Goal: Task Accomplishment & Management: Manage account settings

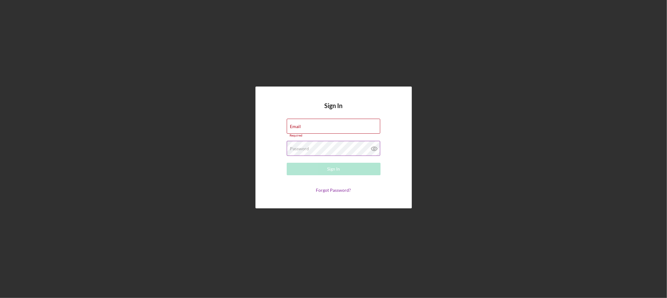
type input "[EMAIL_ADDRESS][DOMAIN_NAME]"
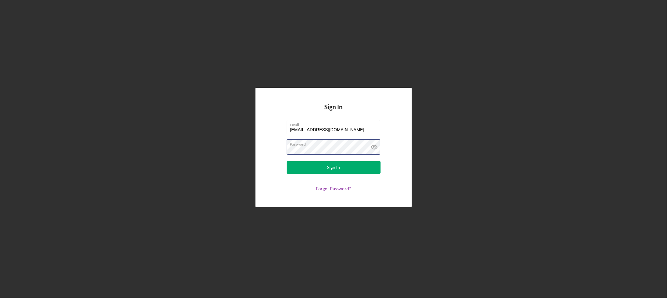
click at [324, 147] on div "Password" at bounding box center [334, 147] width 94 height 16
click at [320, 169] on button "Sign In" at bounding box center [334, 167] width 94 height 13
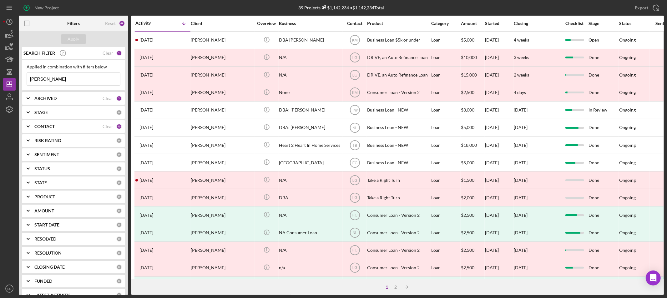
click at [39, 96] on b "ARCHIVED" at bounding box center [45, 98] width 22 height 5
click at [30, 135] on input "Archived" at bounding box center [30, 134] width 6 height 6
checkbox input "false"
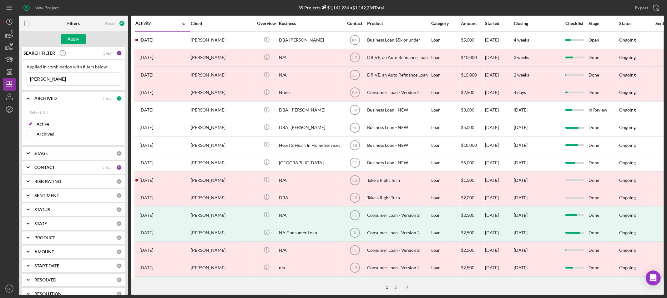
click at [38, 171] on div "CONTACT Clear 45" at bounding box center [78, 167] width 88 height 13
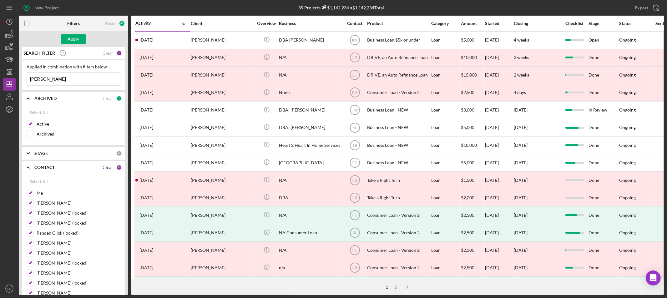
click at [106, 167] on div "Clear" at bounding box center [108, 167] width 11 height 5
checkbox input "false"
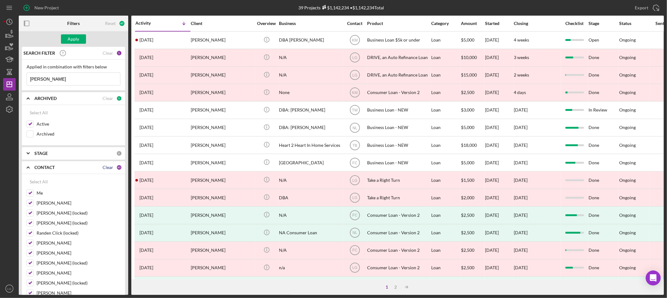
checkbox input "false"
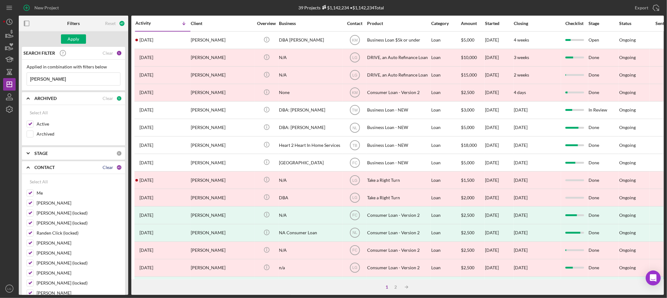
checkbox input "false"
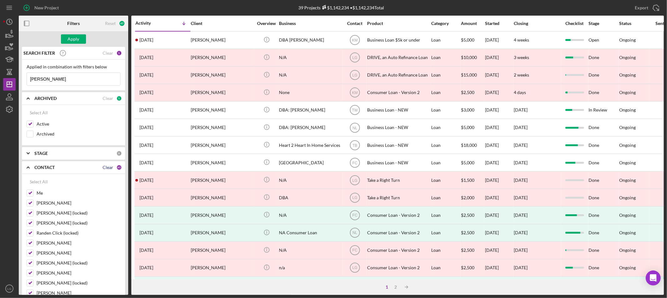
checkbox input "false"
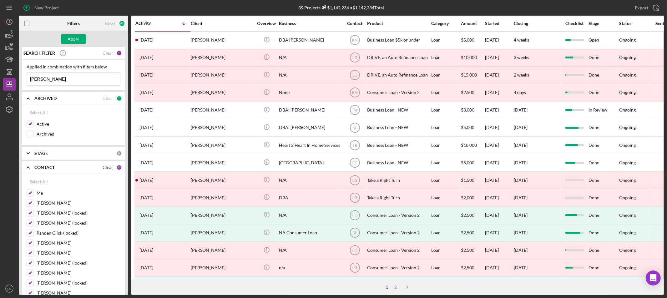
checkbox input "false"
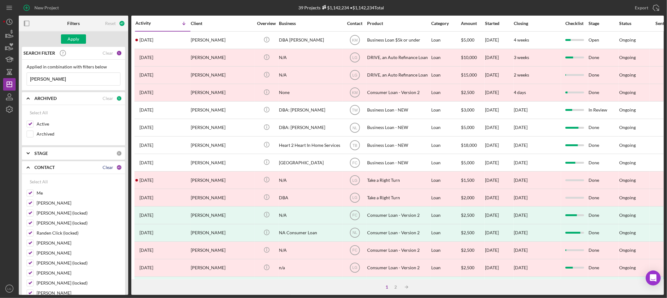
checkbox input "false"
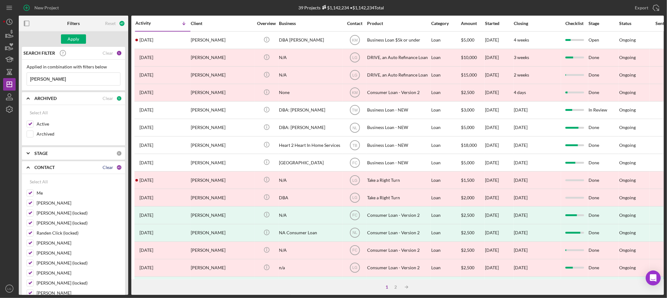
checkbox input "false"
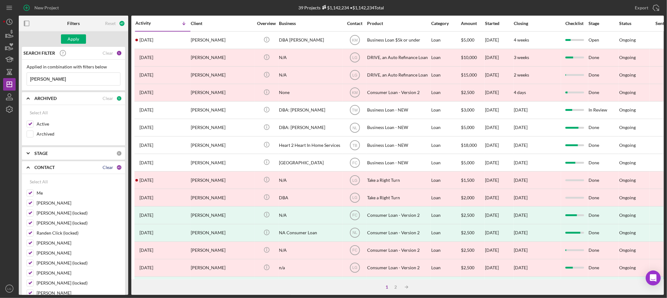
checkbox input "false"
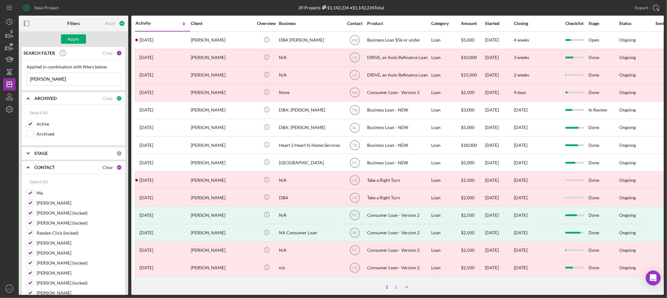
checkbox input "false"
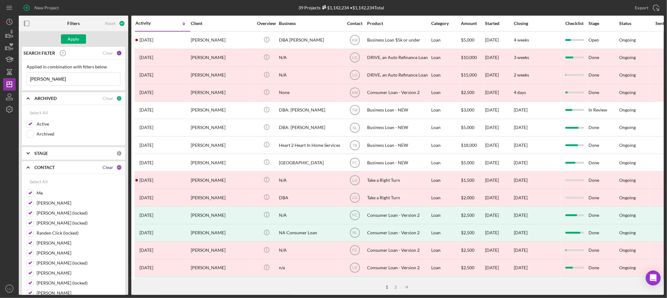
checkbox input "false"
click at [32, 196] on input "Me" at bounding box center [30, 193] width 6 height 6
checkbox input "true"
drag, startPoint x: 63, startPoint y: 76, endPoint x: -77, endPoint y: 88, distance: 141.2
click at [0, 88] on html "New Project 39 Projects $1,142,234 • $1,142,234 Total [PERSON_NAME] Export Icon…" at bounding box center [333, 149] width 667 height 298
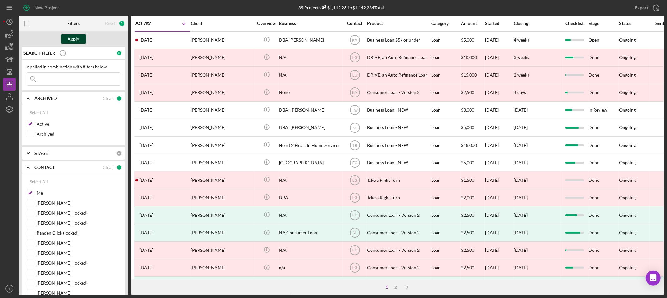
click at [73, 39] on div "Apply" at bounding box center [74, 38] width 12 height 9
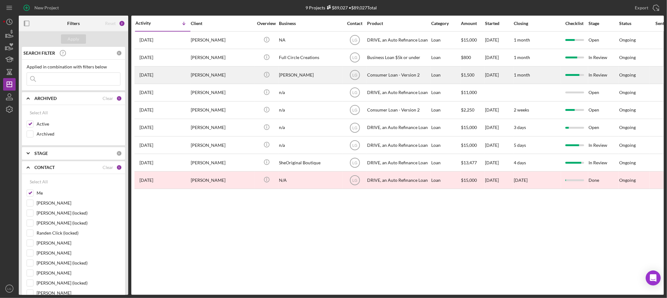
click at [196, 75] on div "[PERSON_NAME]" at bounding box center [222, 75] width 63 height 17
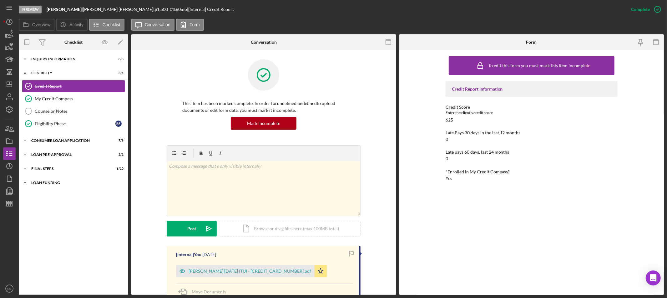
click at [57, 180] on div "Icon/Expander Loan Funding 0 / 1" at bounding box center [73, 183] width 109 height 13
click at [51, 198] on div "Loan Funded!" at bounding box center [75, 195] width 81 height 5
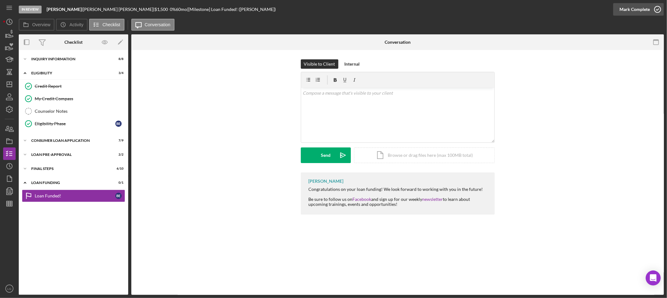
click at [634, 7] on div "Mark Complete" at bounding box center [634, 9] width 30 height 13
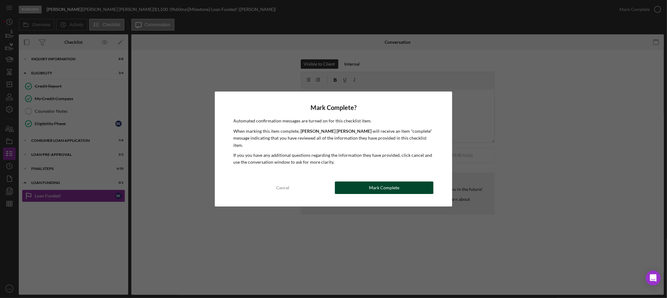
click at [371, 182] on div "Mark Complete" at bounding box center [384, 188] width 30 height 13
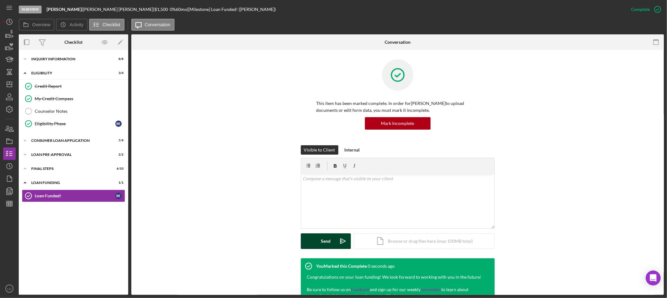
scroll to position [69, 0]
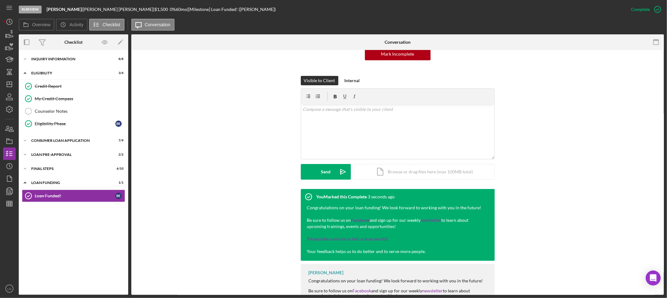
click at [17, 124] on nav "Icon/Menu Icon/Dashboard Dashboard Navigation Divider Mobile Checklist Navigati…" at bounding box center [11, 147] width 16 height 295
click at [13, 127] on icon "button" at bounding box center [10, 129] width 16 height 16
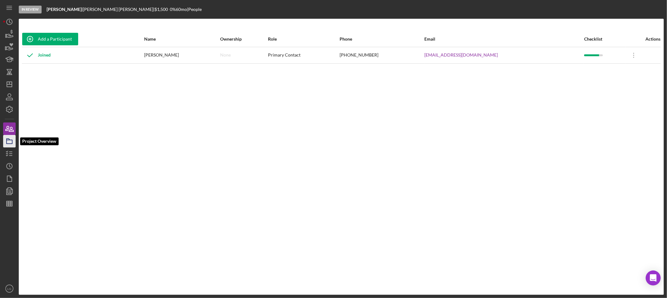
click at [7, 141] on icon "button" at bounding box center [10, 141] width 16 height 16
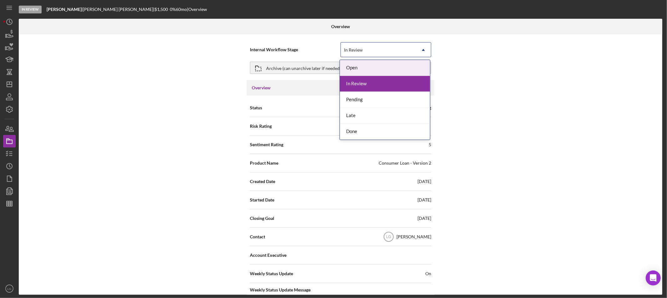
click at [366, 46] on div "In Review" at bounding box center [378, 50] width 75 height 14
click at [363, 135] on div "Done" at bounding box center [385, 132] width 90 height 16
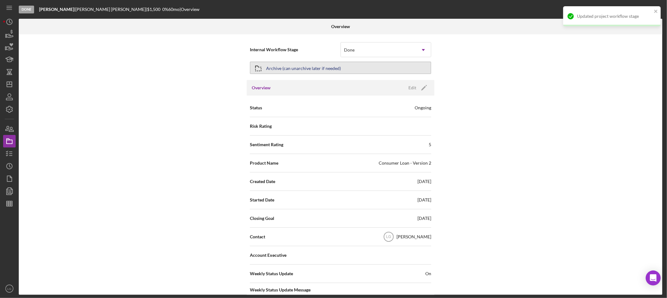
click at [366, 69] on button "Archive (can unarchive later if needed)" at bounding box center [340, 68] width 181 height 13
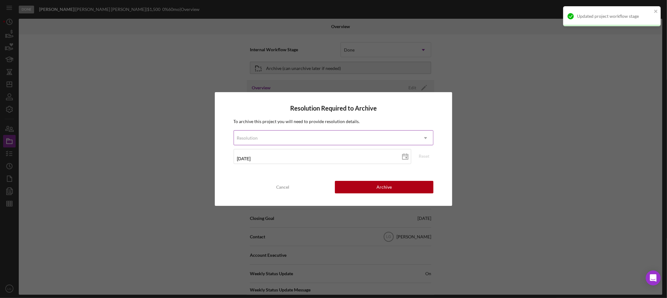
click at [334, 138] on div "Resolution" at bounding box center [326, 138] width 184 height 14
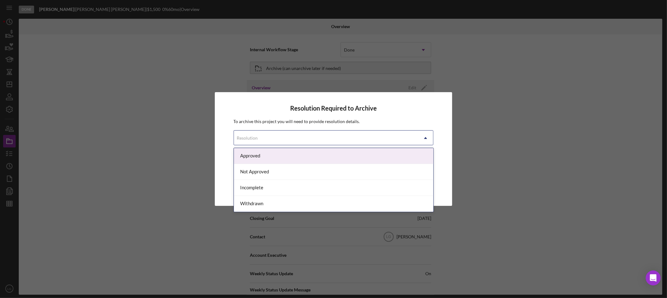
click at [323, 155] on div "Approved" at bounding box center [333, 156] width 199 height 16
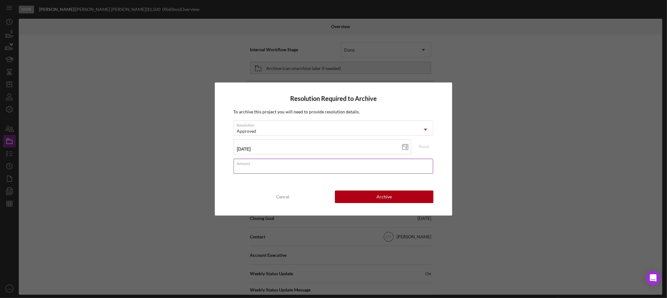
click at [323, 161] on div "Amount" at bounding box center [333, 167] width 200 height 16
type input "$1,500"
click at [372, 198] on button "Archive" at bounding box center [384, 197] width 98 height 13
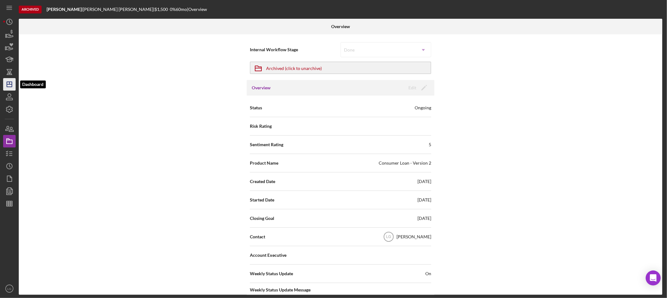
click at [10, 86] on icon "Icon/Dashboard" at bounding box center [10, 85] width 16 height 16
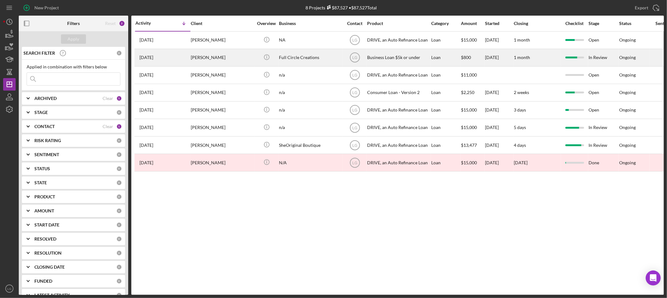
click at [220, 53] on div "[PERSON_NAME]" at bounding box center [222, 57] width 63 height 17
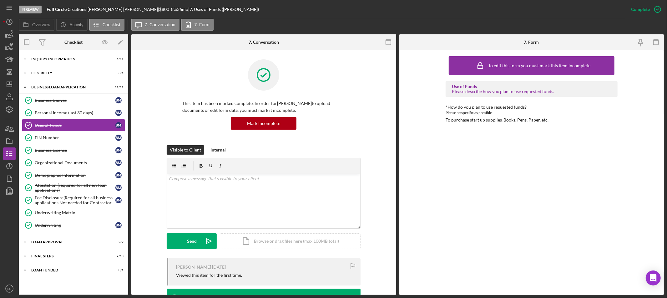
click at [98, 278] on div "Icon/Expander INQUIRY INFORMATION 4 / 11 Icon/Expander Eligibility 3 / 4 Icon/E…" at bounding box center [73, 172] width 109 height 239
click at [95, 273] on div "Icon/Expander LOAN FUNDED 0 / 1" at bounding box center [73, 270] width 109 height 13
click at [76, 283] on div "Loan Funded!" at bounding box center [75, 283] width 81 height 5
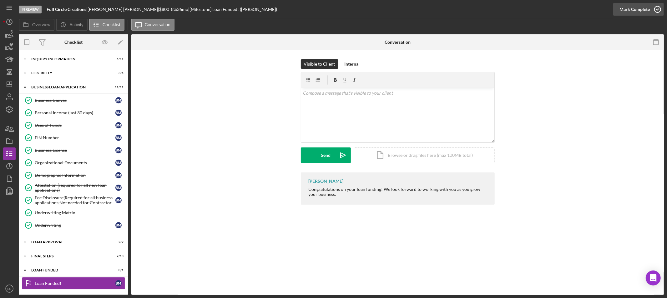
click at [633, 10] on div "Mark Complete" at bounding box center [634, 9] width 30 height 13
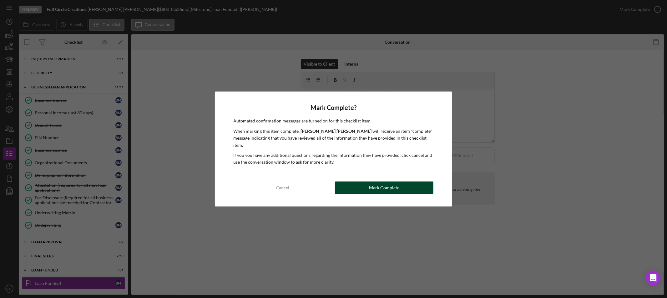
click at [384, 185] on div "Mark Complete" at bounding box center [384, 188] width 30 height 13
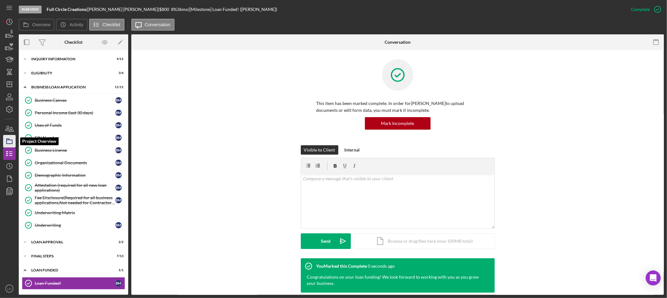
click at [8, 141] on icon "button" at bounding box center [10, 141] width 16 height 16
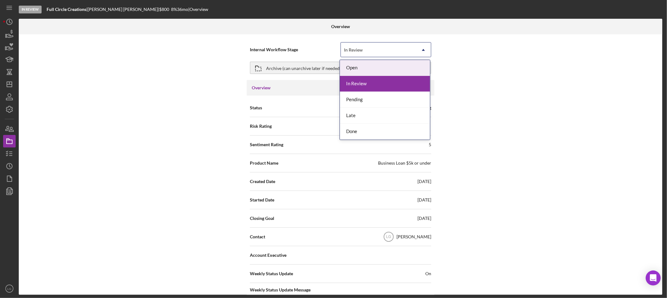
click at [379, 50] on div "In Review" at bounding box center [378, 50] width 75 height 14
click at [354, 128] on div "Done" at bounding box center [385, 132] width 90 height 16
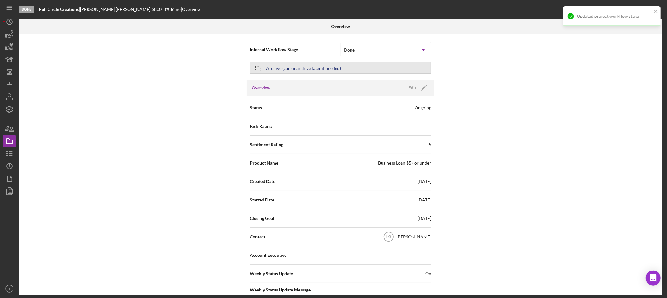
click at [368, 63] on button "Archive (can unarchive later if needed)" at bounding box center [340, 68] width 181 height 13
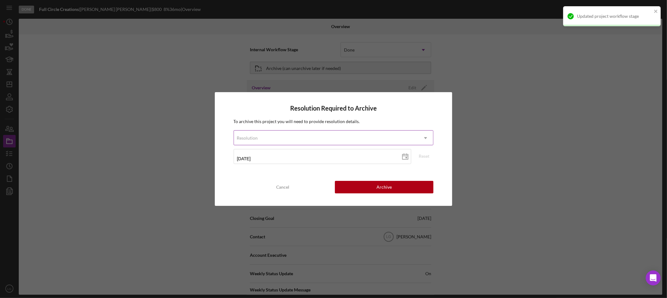
click at [292, 139] on div "Resolution" at bounding box center [326, 138] width 184 height 14
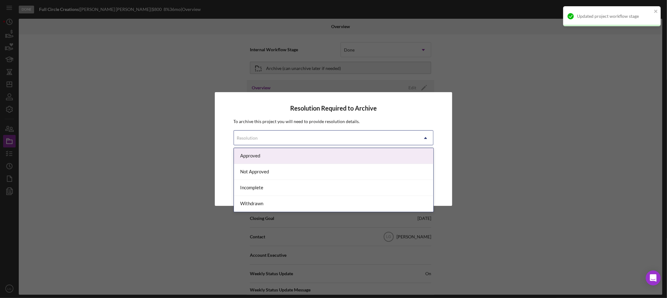
click at [287, 157] on div "Approved" at bounding box center [333, 156] width 199 height 16
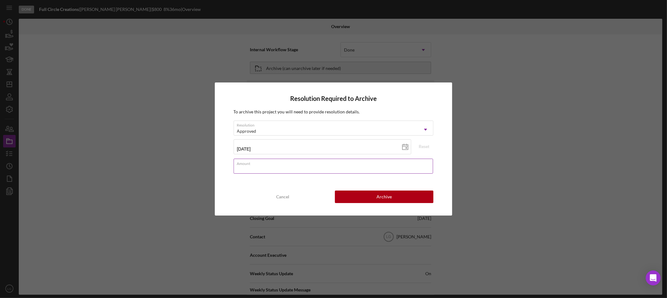
click at [277, 171] on input "Amount" at bounding box center [333, 166] width 200 height 15
type input "$800"
click at [398, 202] on button "Archive" at bounding box center [384, 197] width 98 height 13
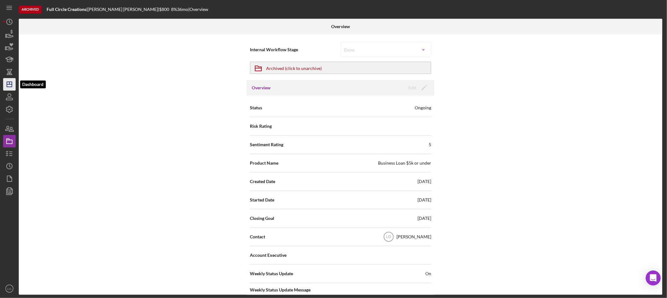
click at [13, 81] on icon "Icon/Dashboard" at bounding box center [10, 85] width 16 height 16
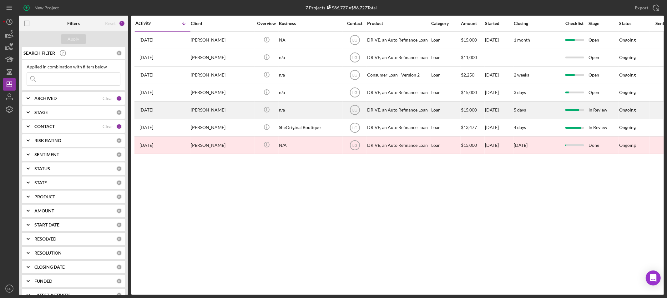
click at [198, 106] on div "[PERSON_NAME]" at bounding box center [222, 110] width 63 height 17
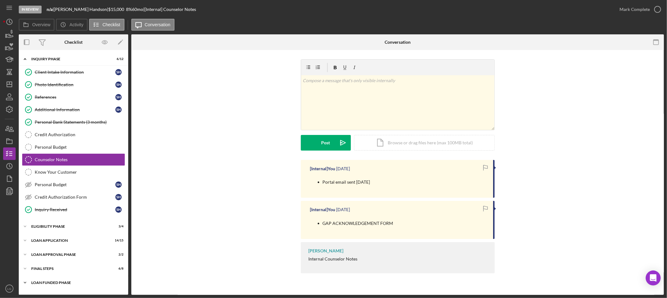
click at [81, 283] on div "Loan Funded Phase" at bounding box center [75, 283] width 89 height 4
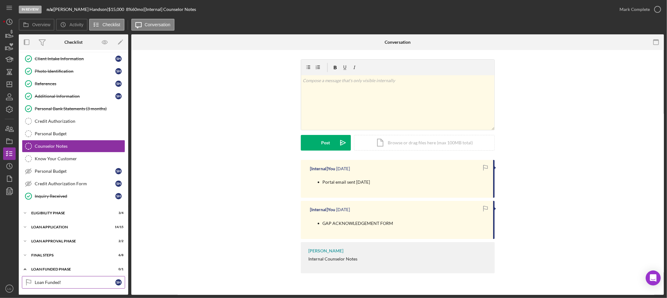
click at [63, 283] on div "Loan Funded!" at bounding box center [75, 282] width 81 height 5
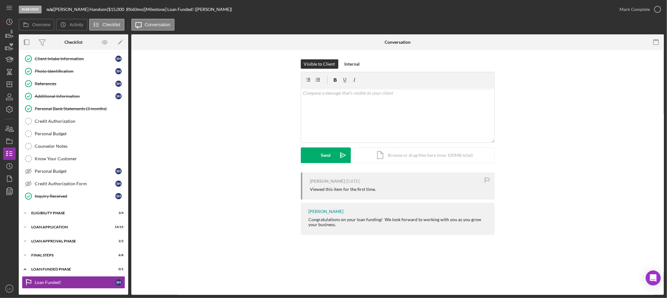
scroll to position [13, 0]
click at [628, 14] on div "Mark Complete" at bounding box center [634, 9] width 30 height 13
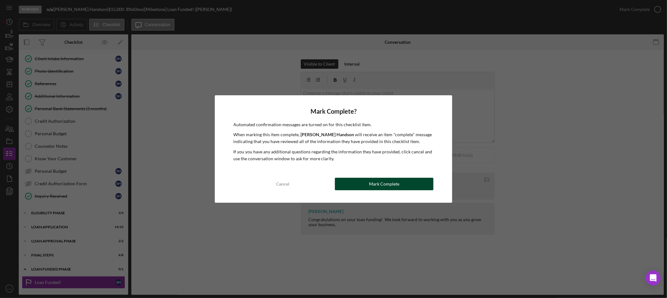
click at [371, 185] on div "Mark Complete" at bounding box center [384, 184] width 30 height 13
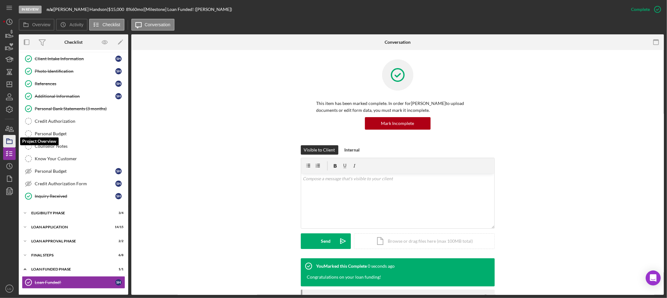
click at [13, 138] on icon "button" at bounding box center [10, 141] width 16 height 16
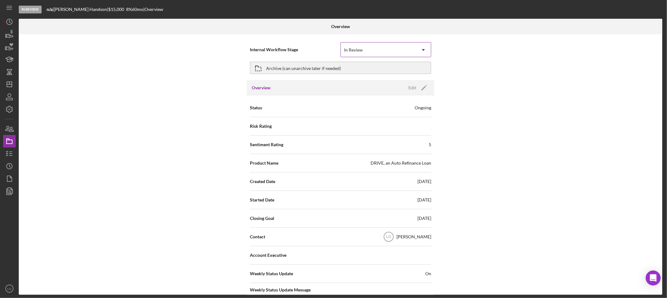
click at [373, 51] on div "In Review" at bounding box center [378, 50] width 75 height 14
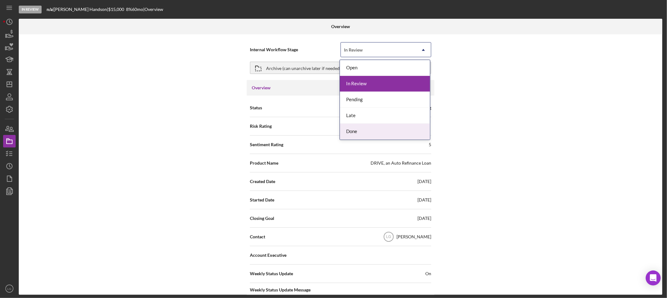
click at [355, 135] on div "Done" at bounding box center [385, 132] width 90 height 16
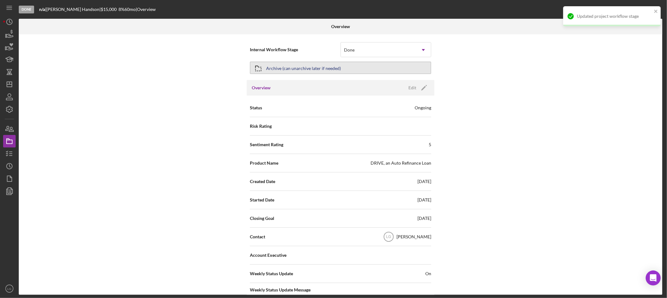
click at [323, 68] on div "Archive (can unarchive later if needed)" at bounding box center [303, 67] width 75 height 11
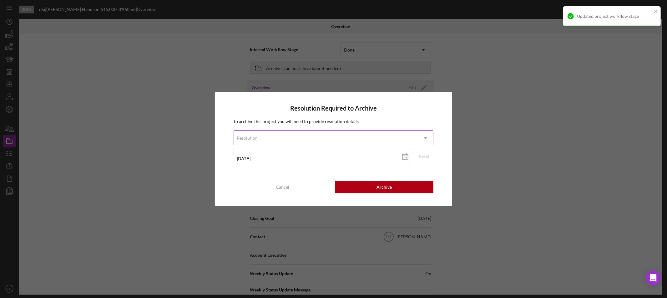
click at [306, 144] on div "Resolution" at bounding box center [326, 138] width 184 height 14
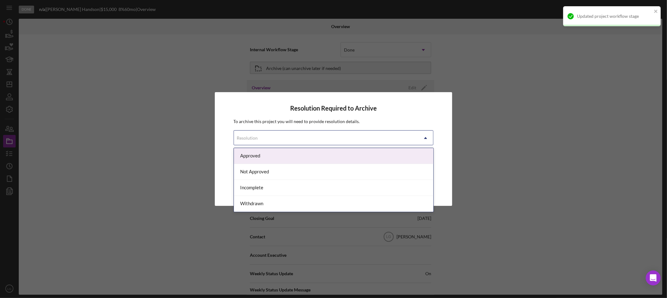
click at [283, 154] on div "Approved" at bounding box center [333, 156] width 199 height 16
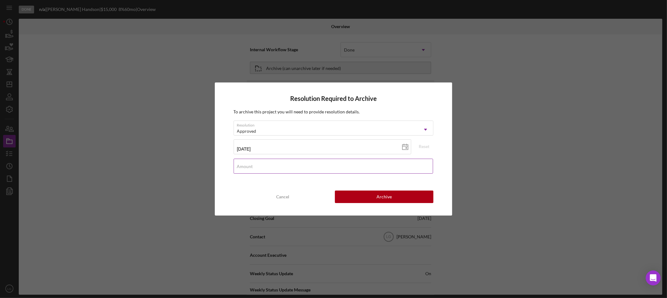
click at [264, 172] on input "Amount" at bounding box center [333, 166] width 200 height 15
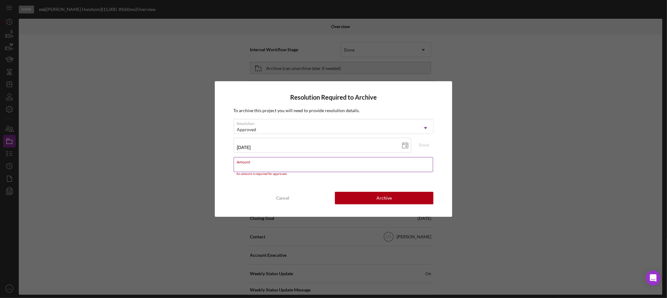
click at [334, 162] on div "Amount An amount is required for approvals" at bounding box center [333, 166] width 200 height 19
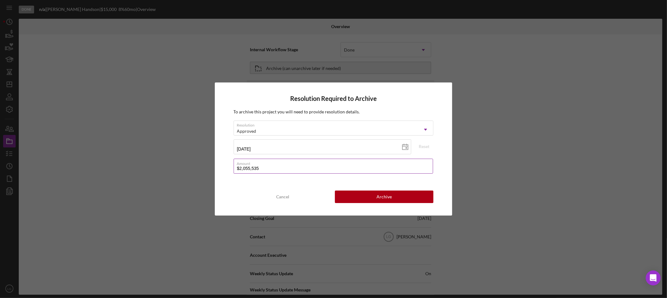
type input "$2,055,535"
click at [388, 200] on div "Archive" at bounding box center [383, 197] width 15 height 13
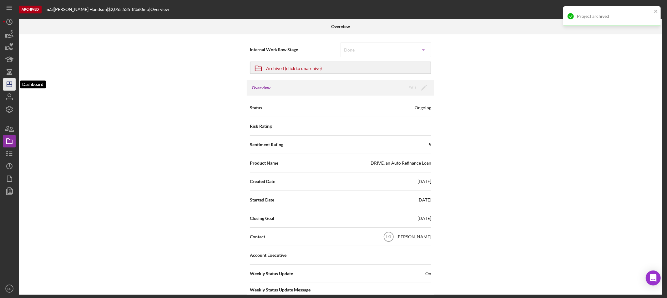
click at [13, 80] on icon "Icon/Dashboard" at bounding box center [10, 85] width 16 height 16
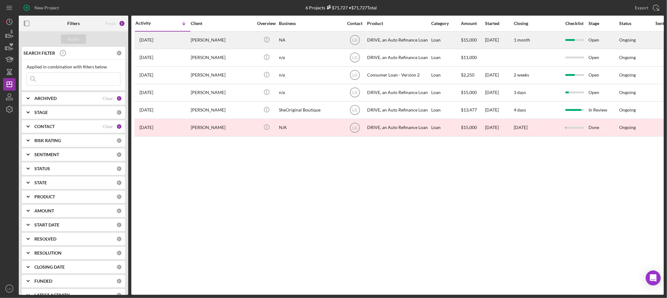
click at [218, 45] on div "[PERSON_NAME]" at bounding box center [222, 40] width 63 height 17
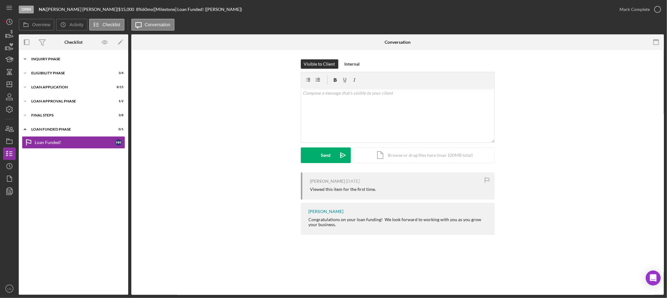
click at [72, 61] on div "Icon/Expander Inquiry Phase 6 / 12" at bounding box center [73, 59] width 109 height 13
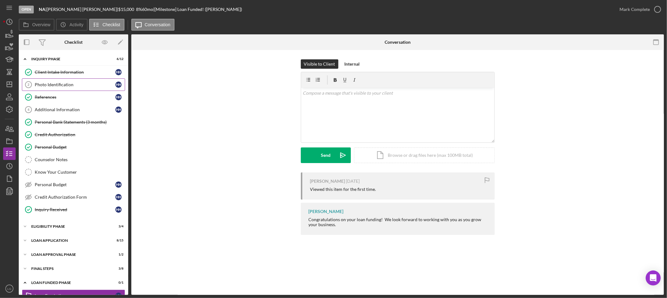
click at [52, 83] on div "Photo Identification" at bounding box center [75, 84] width 81 height 5
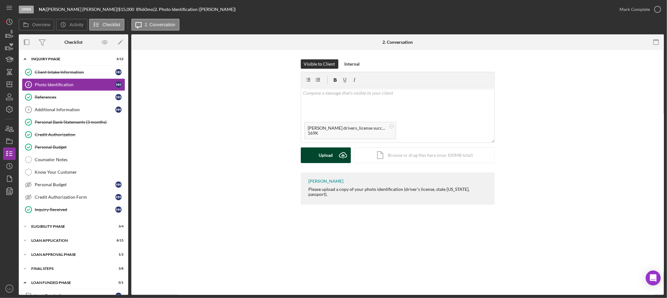
click at [321, 154] on div "Upload" at bounding box center [325, 156] width 14 height 16
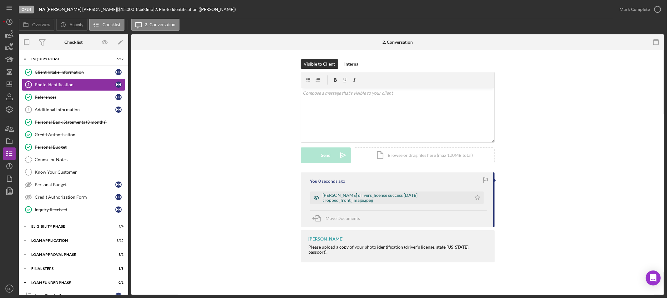
click at [404, 196] on div "[PERSON_NAME] drivers_license success [DATE] cropped_front_image.jpeg" at bounding box center [395, 198] width 145 height 10
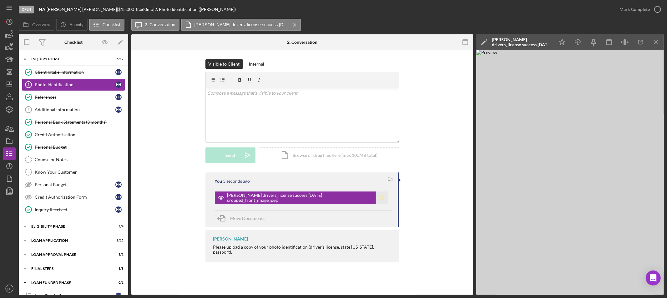
click at [382, 198] on icon "Icon/Star" at bounding box center [382, 198] width 13 height 13
click at [629, 13] on div "Mark Complete" at bounding box center [634, 9] width 30 height 13
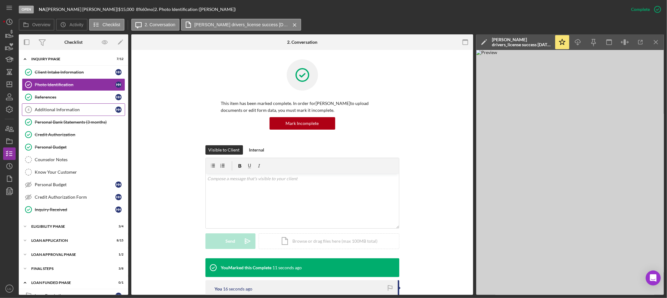
click at [55, 106] on link "Additional Information 4 Additional Information H H" at bounding box center [73, 109] width 103 height 13
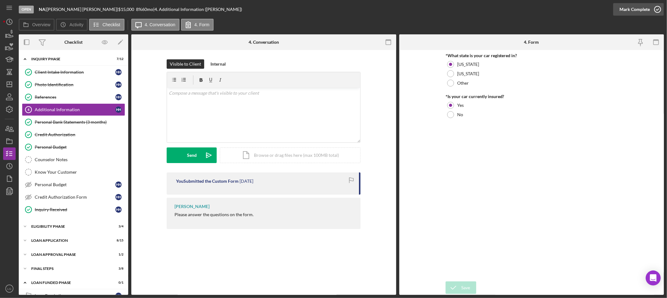
click at [629, 11] on div "Mark Complete" at bounding box center [634, 9] width 30 height 13
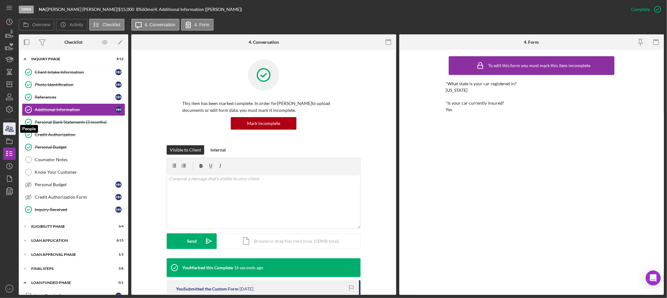
click at [8, 127] on icon "button" at bounding box center [10, 129] width 16 height 16
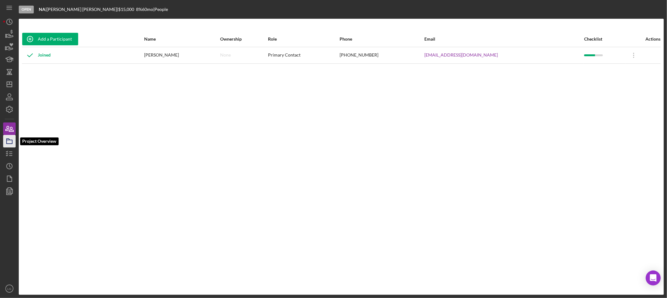
click at [7, 141] on icon "button" at bounding box center [10, 141] width 16 height 16
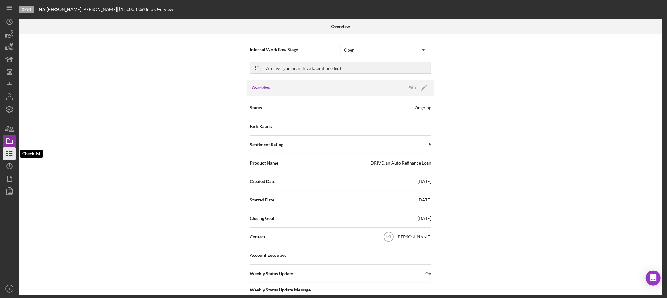
click at [13, 152] on icon "button" at bounding box center [10, 154] width 16 height 16
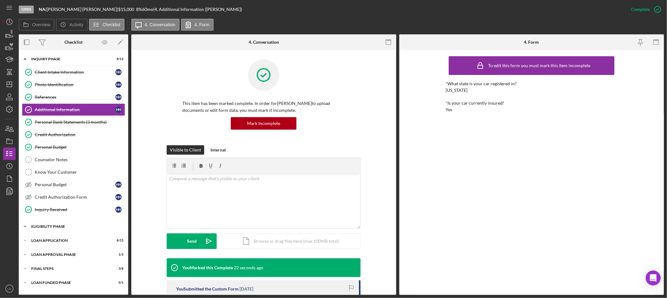
click at [86, 228] on div "Eligibility Phase" at bounding box center [75, 227] width 89 height 4
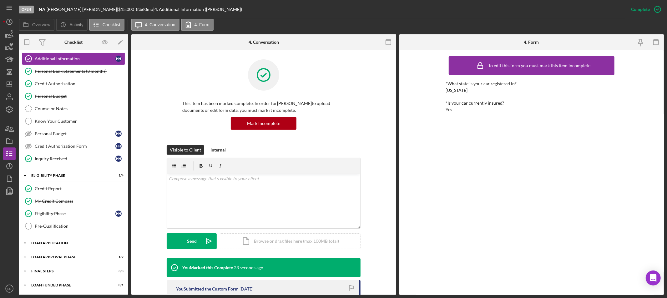
click at [58, 238] on div "Icon/Expander Loan Application 8 / 15" at bounding box center [73, 243] width 109 height 13
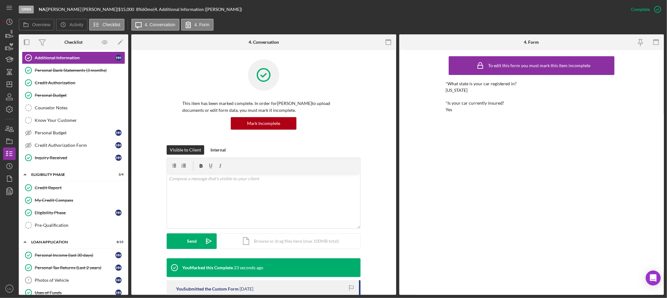
scroll to position [121, 0]
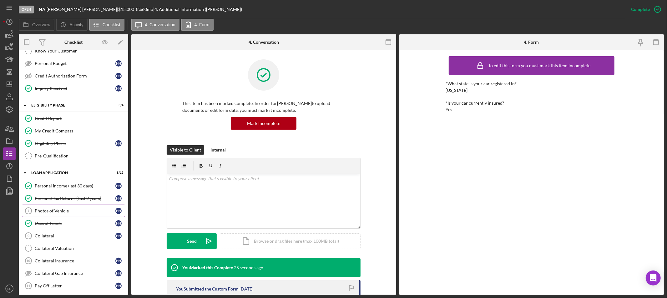
click at [51, 217] on link "Photos of Vehicle 7 Photos of Vehicle H H" at bounding box center [73, 211] width 103 height 13
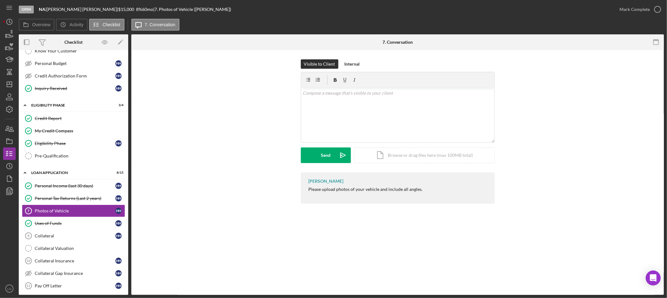
click at [385, 189] on div "Please upload photos of your vehicle and include all angles." at bounding box center [365, 189] width 114 height 5
copy div "Please upload photos of your vehicle and include all angles. Icon/Menu Icon/Das…"
click at [338, 111] on div "v Color teal Color pink Remove color Add row above Add row below Add column bef…" at bounding box center [397, 115] width 193 height 55
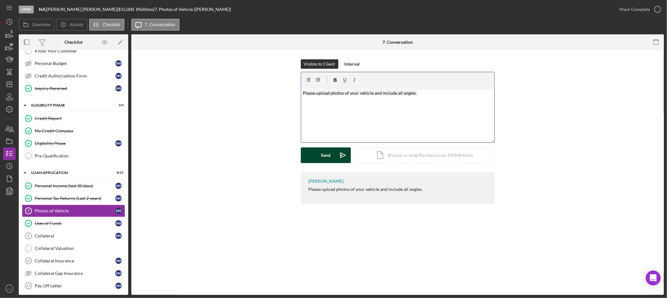
click at [322, 160] on div "Send" at bounding box center [326, 156] width 10 height 16
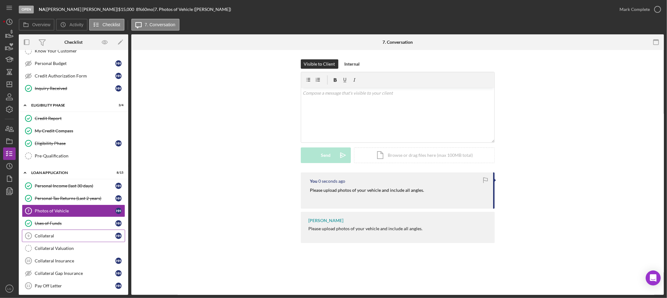
click at [52, 238] on div "Collateral" at bounding box center [75, 235] width 81 height 5
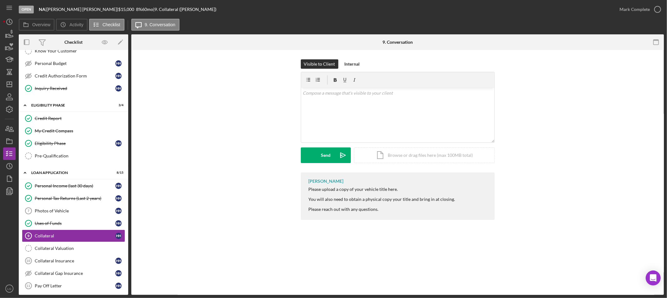
click at [345, 189] on div "Please upload a copy of your vehicle title here." at bounding box center [381, 189] width 147 height 5
copy div "Please upload a copy of your vehicle title here."
click at [358, 116] on div "v Color teal Color pink Remove color Add row above Add row below Add column bef…" at bounding box center [397, 115] width 193 height 55
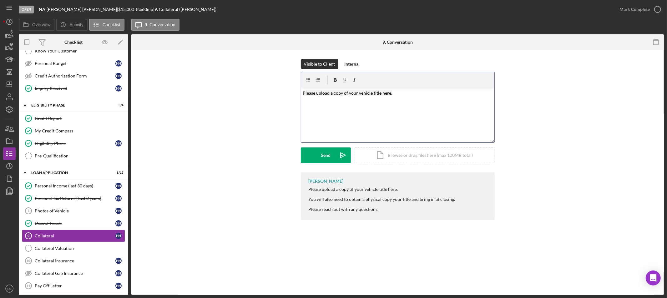
click at [363, 198] on div "You will also need to obtain a physical copy your title and bring in at closing." at bounding box center [381, 199] width 147 height 5
copy div "You will also need to obtain a physical copy your title and bring in at closing."
click at [318, 123] on div "v Color teal Color pink Remove color Add row above Add row below Add column bef…" at bounding box center [397, 115] width 193 height 55
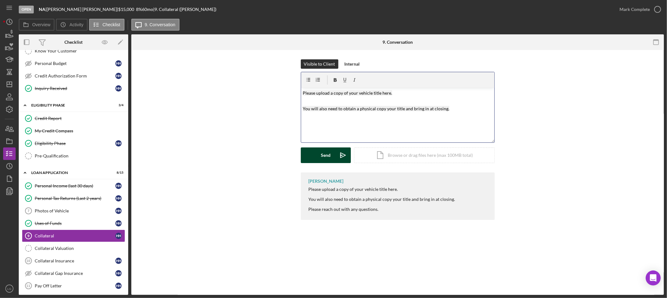
click at [342, 156] on icon "Icon/icon-invite-send" at bounding box center [343, 156] width 16 height 16
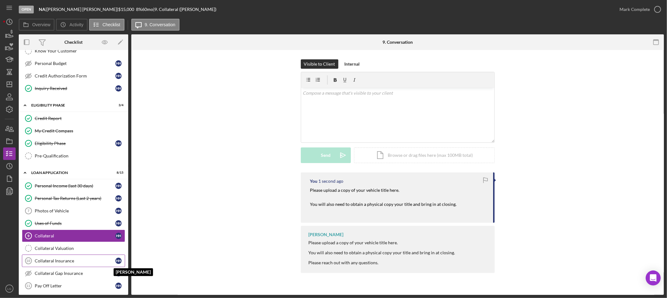
click at [115, 264] on div "H H" at bounding box center [119, 261] width 9 height 6
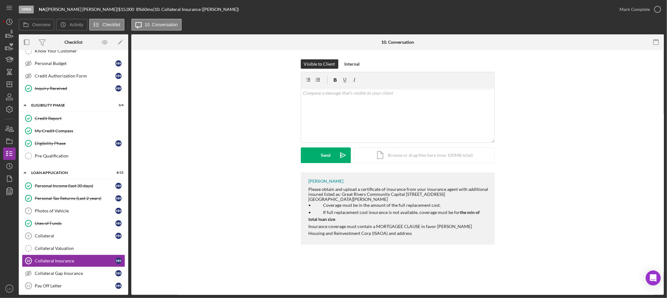
drag, startPoint x: 406, startPoint y: 236, endPoint x: 304, endPoint y: 190, distance: 111.9
click at [304, 190] on div "[PERSON_NAME] Please obtain and upload a certificate of insurance from your ins…" at bounding box center [398, 209] width 194 height 72
copy div "Please obtain and upload a certificate of insurance from your insurance agent w…"
click at [345, 116] on div "v Color teal Color pink Remove color Add row above Add row below Add column bef…" at bounding box center [397, 115] width 193 height 55
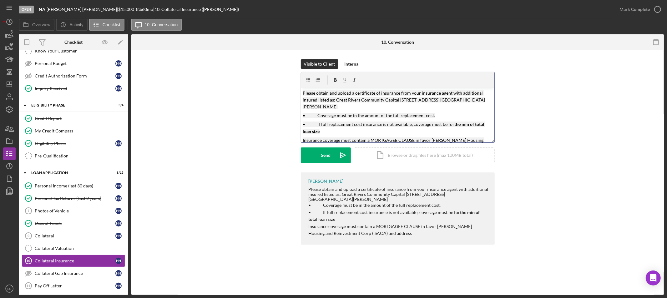
scroll to position [2, 0]
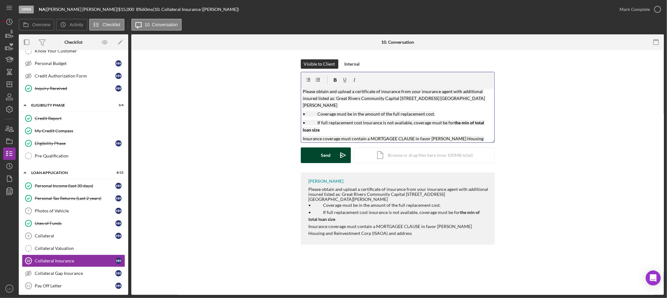
click at [329, 153] on div "Send" at bounding box center [326, 156] width 10 height 16
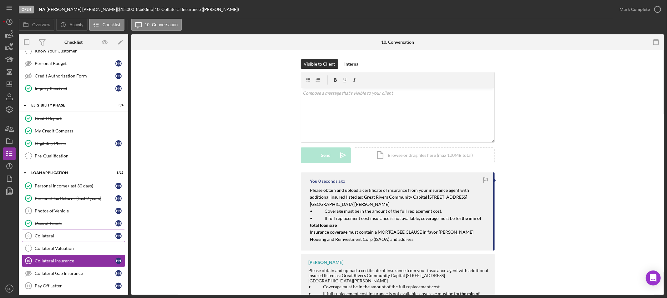
scroll to position [0, 0]
click at [57, 283] on link "Pay Off Letter 11 Pay Off Letter H H" at bounding box center [73, 286] width 103 height 13
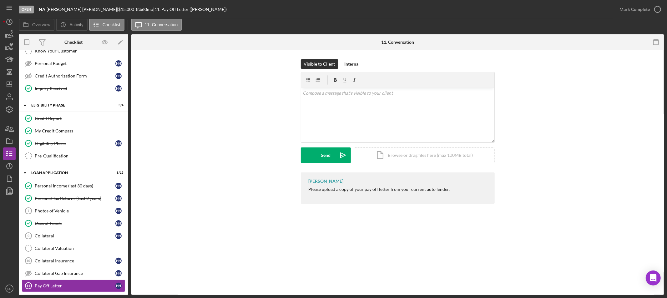
click at [382, 187] on div "Please upload a copy of your pay off letter from your current auto lender." at bounding box center [378, 189] width 141 height 5
copy div "Please upload a copy of your pay off letter from your current auto lender. Icon…"
click at [378, 128] on div "v Color teal Color pink Remove color Add row above Add row below Add column bef…" at bounding box center [397, 115] width 193 height 55
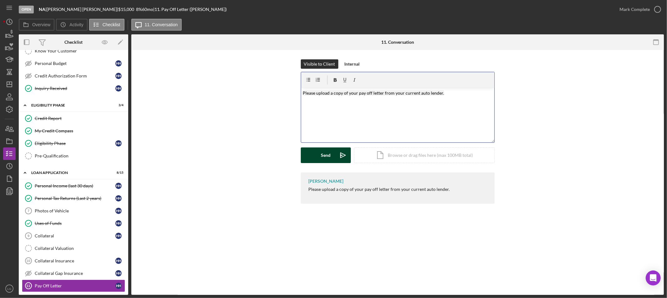
click at [322, 158] on div "Send" at bounding box center [326, 156] width 10 height 16
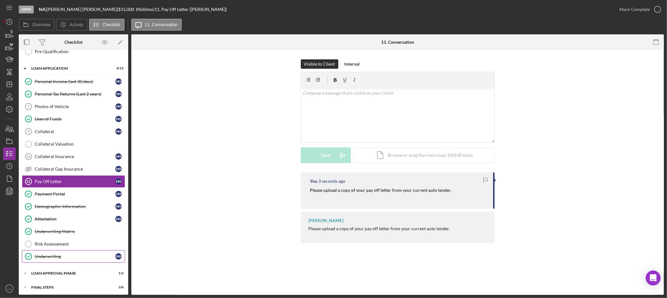
scroll to position [244, 0]
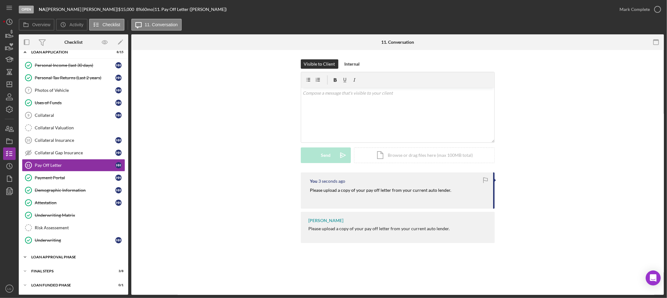
click at [49, 258] on div "Loan Approval Phase" at bounding box center [75, 257] width 89 height 4
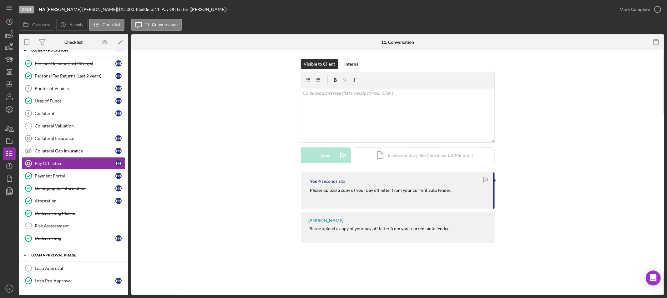
scroll to position [273, 0]
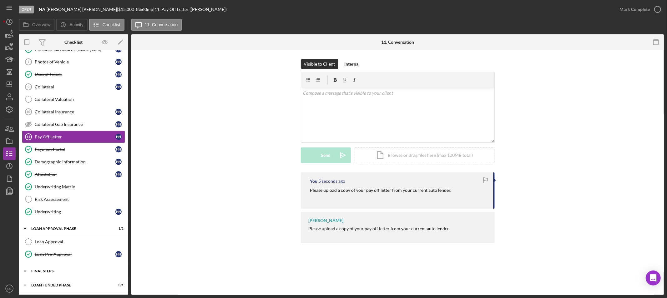
click at [52, 270] on div "FINAL STEPS" at bounding box center [75, 271] width 89 height 4
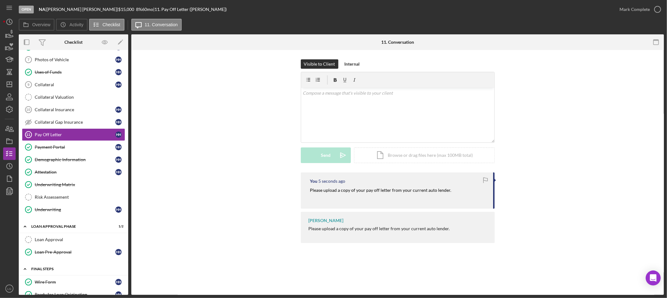
scroll to position [376, 0]
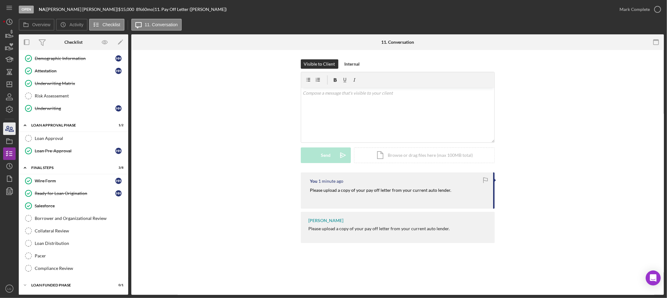
click at [2, 127] on div "Open NA | [PERSON_NAME] | $15,000 $15,000 8 % 60 mo | 11. Pay Off Letter ([PERS…" at bounding box center [333, 149] width 667 height 298
click at [8, 129] on icon "button" at bounding box center [7, 128] width 3 height 4
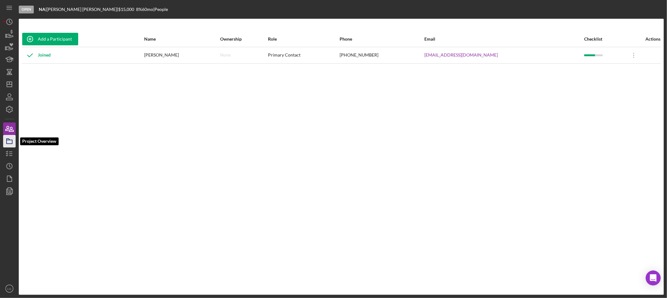
click at [8, 141] on icon "button" at bounding box center [10, 141] width 16 height 16
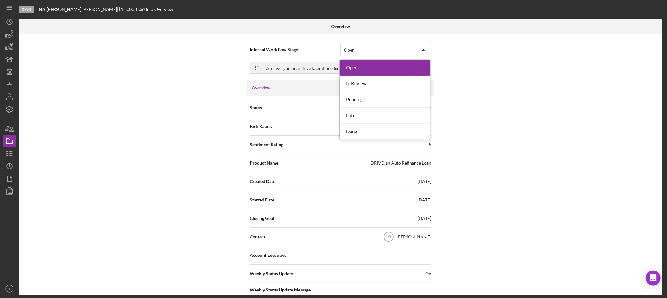
click at [373, 51] on div "Open" at bounding box center [378, 50] width 75 height 14
click at [367, 80] on div "In Review" at bounding box center [385, 84] width 90 height 16
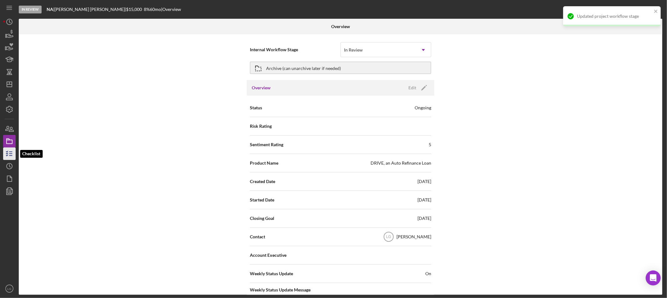
click at [14, 152] on icon "button" at bounding box center [10, 154] width 16 height 16
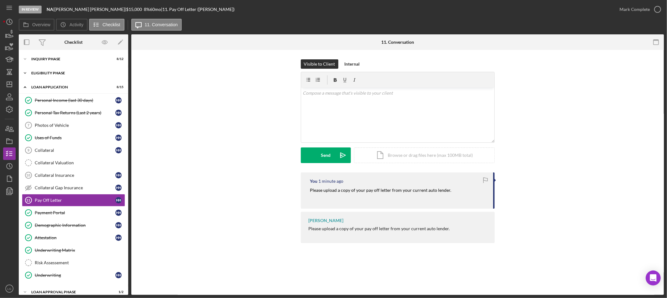
click at [67, 73] on div "Eligibility Phase" at bounding box center [75, 73] width 89 height 4
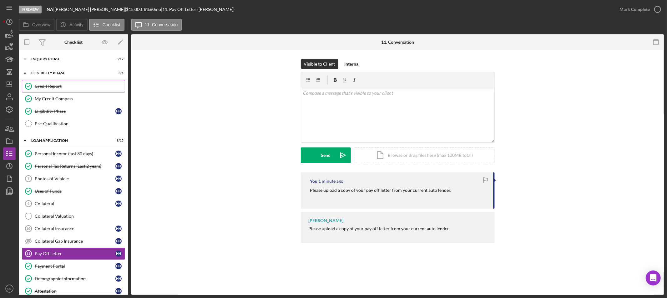
click at [57, 86] on div "Credit Report" at bounding box center [80, 86] width 90 height 5
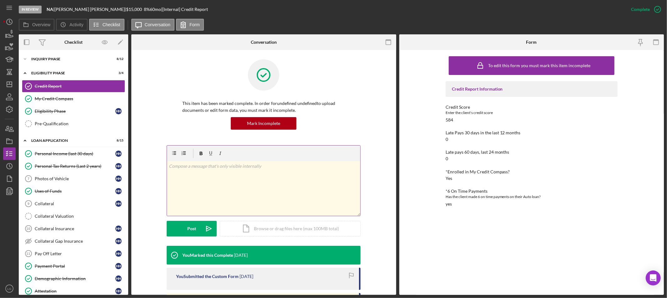
scroll to position [104, 0]
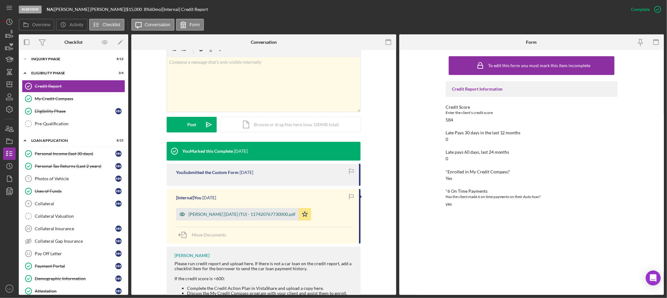
click at [251, 210] on div "[PERSON_NAME] [DATE] (TU) - 117420767730000.pdf" at bounding box center [237, 214] width 123 height 13
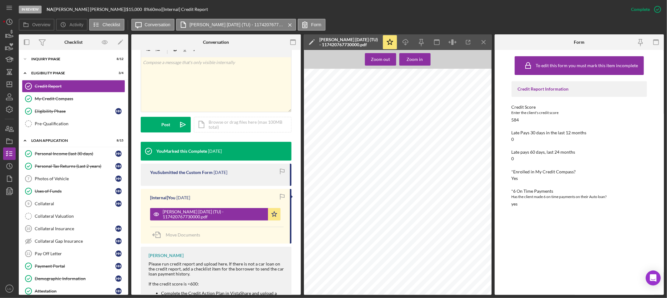
scroll to position [521, 0]
click at [417, 64] on div "Zoom in" at bounding box center [415, 59] width 16 height 13
click at [406, 44] on icon "Icon/Download" at bounding box center [405, 42] width 14 height 14
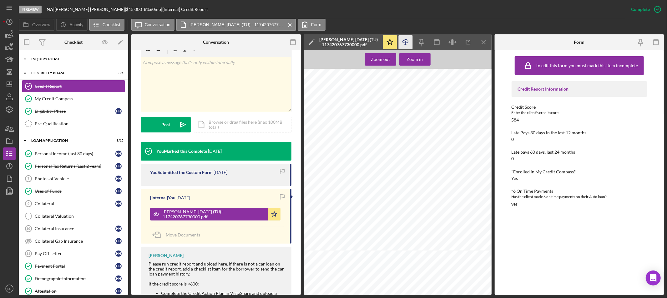
click at [37, 61] on div "Icon/Expander Inquiry Phase 8 / 12" at bounding box center [73, 59] width 109 height 13
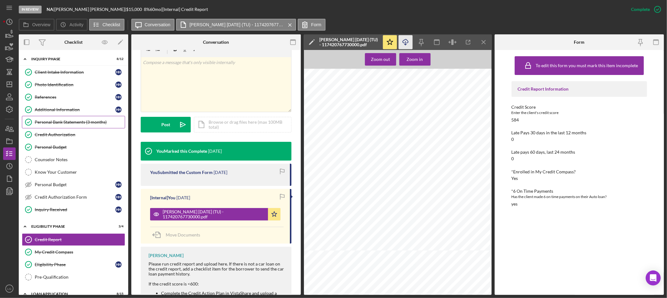
click at [52, 126] on link "Personal Bank Statements (3 months) Personal Bank Statements (3 months)" at bounding box center [73, 122] width 103 height 13
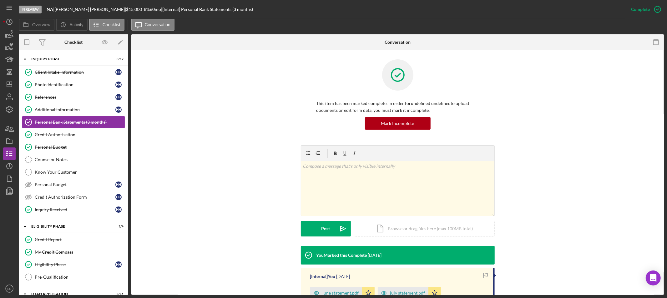
scroll to position [91, 0]
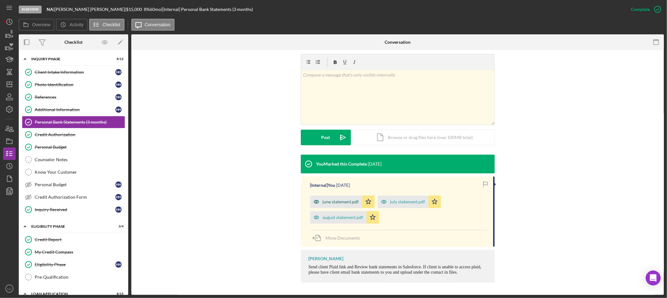
click at [323, 202] on div "june statement.pdf" at bounding box center [341, 201] width 36 height 5
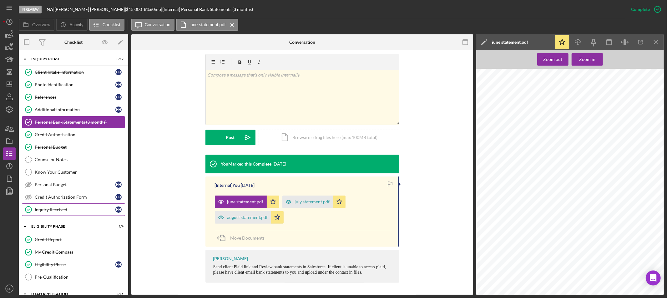
scroll to position [104, 0]
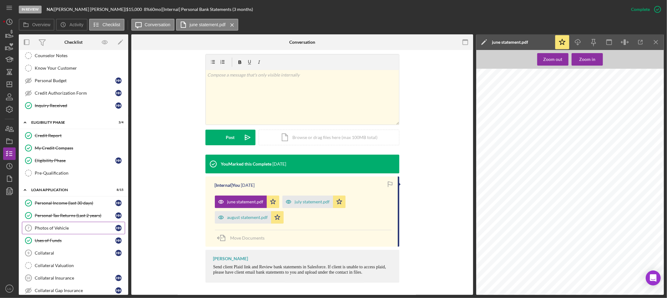
click at [69, 227] on div "Photos of Vehicle" at bounding box center [75, 228] width 81 height 5
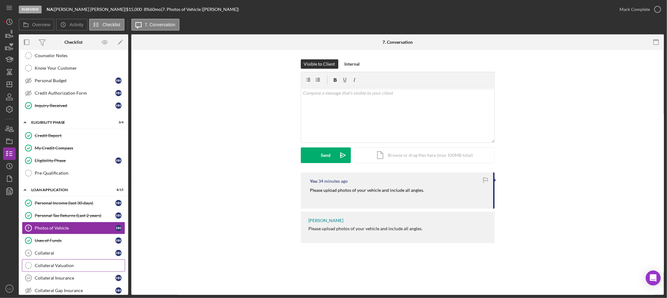
scroll to position [243, 0]
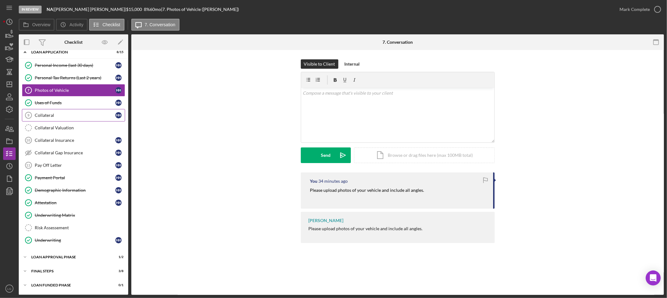
click at [49, 119] on link "Collateral 9 Collateral H H" at bounding box center [73, 115] width 103 height 13
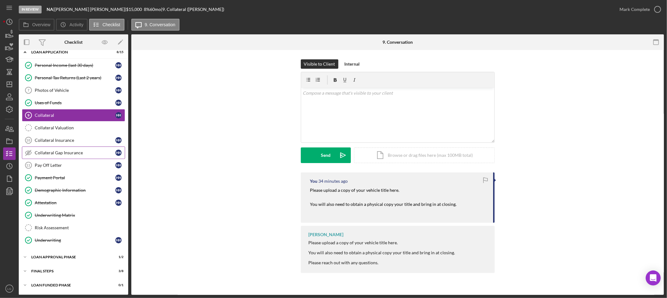
click at [55, 150] on link "Collateral Gap Insurance Collateral Gap Insurance H H" at bounding box center [73, 153] width 103 height 13
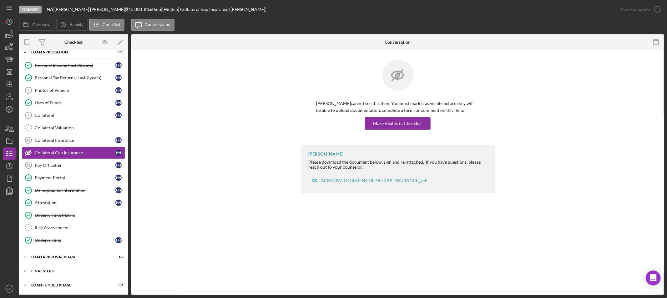
click at [69, 275] on div "Icon/Expander FINAL STEPS 3 / 8" at bounding box center [73, 271] width 109 height 13
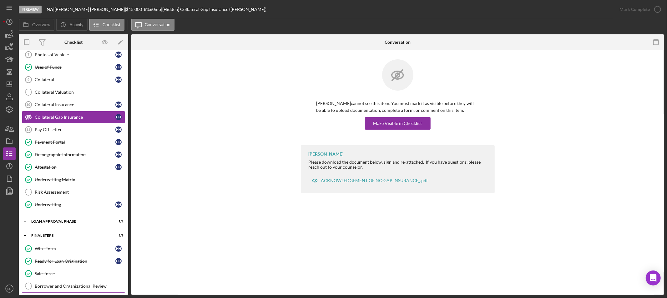
scroll to position [313, 0]
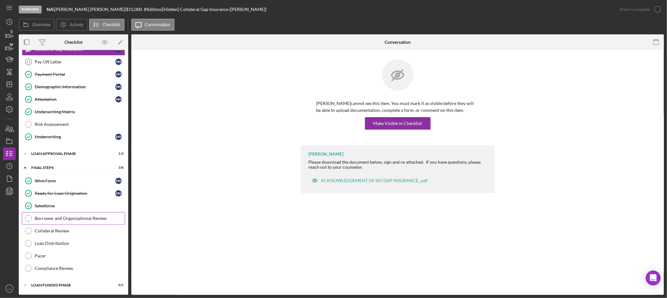
click at [73, 220] on div "Borrower and Organizational Review" at bounding box center [80, 218] width 90 height 5
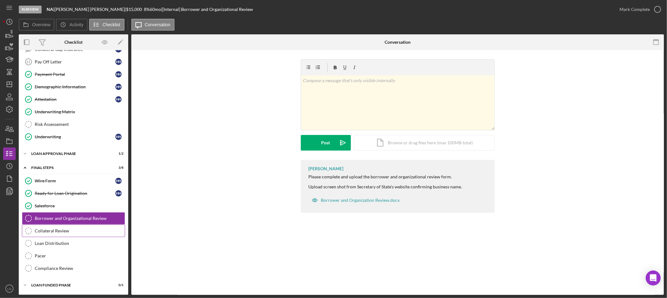
scroll to position [348, 0]
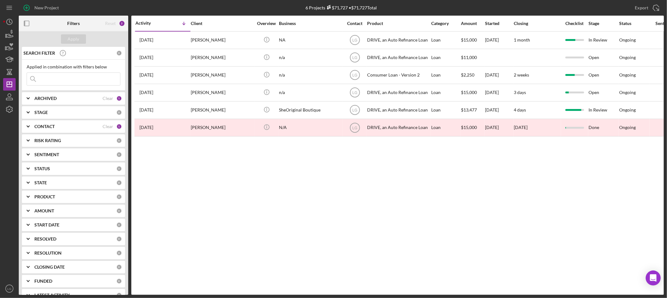
click at [41, 127] on b "CONTACT" at bounding box center [44, 126] width 20 height 5
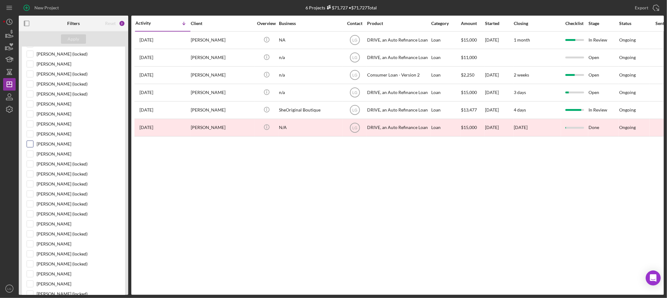
scroll to position [69, 0]
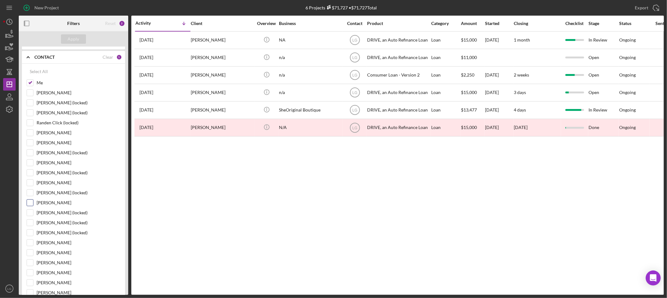
click at [41, 207] on div "[PERSON_NAME]" at bounding box center [74, 204] width 94 height 10
click at [34, 206] on div "[PERSON_NAME]" at bounding box center [74, 204] width 94 height 10
click at [29, 205] on input "[PERSON_NAME]" at bounding box center [30, 203] width 6 height 6
checkbox input "true"
click at [69, 39] on div "Apply" at bounding box center [74, 38] width 12 height 9
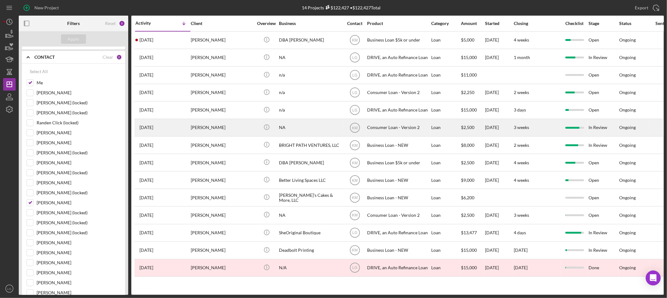
click at [217, 129] on div "[PERSON_NAME]" at bounding box center [222, 127] width 63 height 17
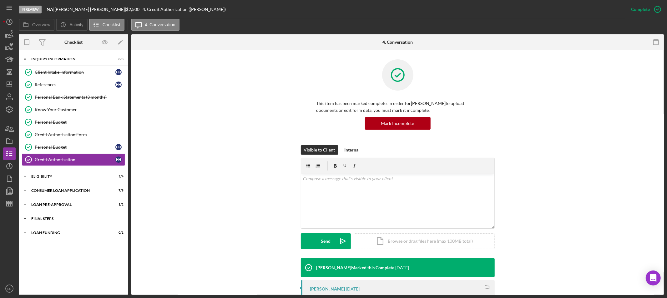
click at [98, 223] on div "Icon/Expander FINAL STEPS 7 / 10" at bounding box center [73, 219] width 109 height 13
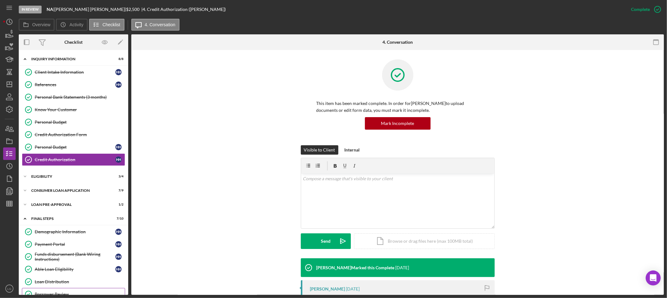
scroll to position [77, 0]
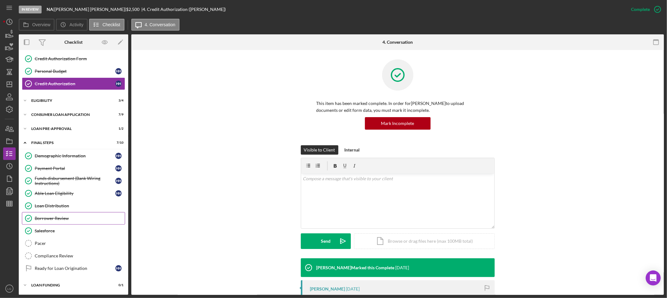
click at [73, 215] on link "Borrower Review Borrower Review" at bounding box center [73, 218] width 103 height 13
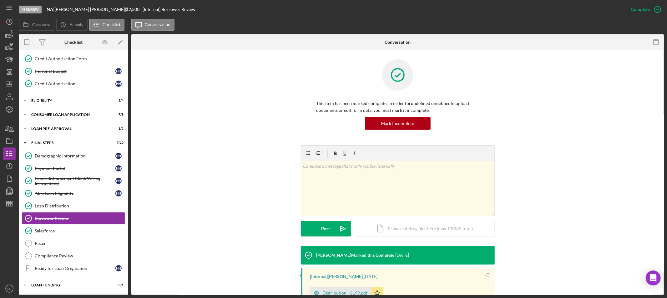
scroll to position [86, 0]
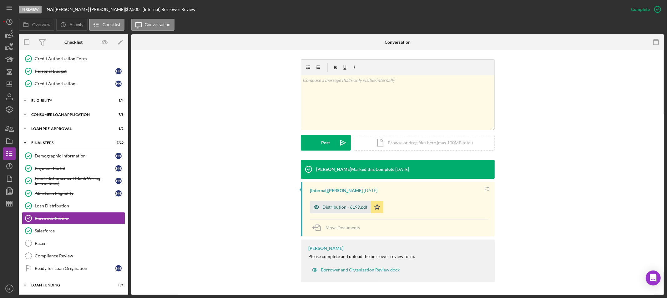
click at [325, 205] on div "Distribution - 6199.pdf" at bounding box center [345, 207] width 45 height 5
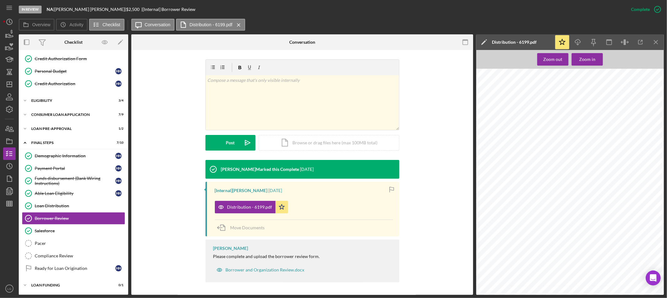
scroll to position [347, 0]
click at [103, 203] on div "Loan Distribution" at bounding box center [80, 205] width 90 height 5
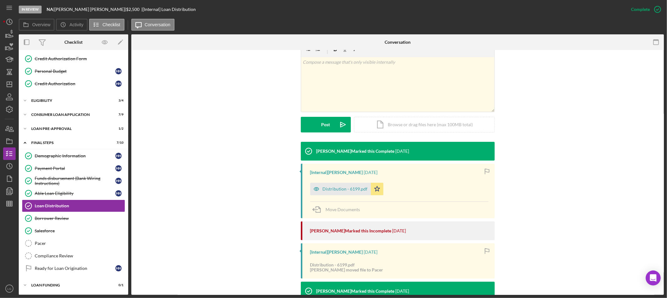
scroll to position [207, 0]
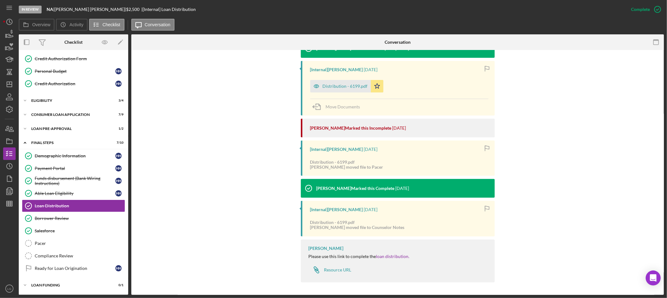
click at [16, 85] on nav "Icon/Menu Icon/Dashboard Dashboard Navigation Divider Mobile Checklist Navigati…" at bounding box center [11, 147] width 16 height 295
click at [11, 84] on icon "Icon/Dashboard" at bounding box center [10, 85] width 16 height 16
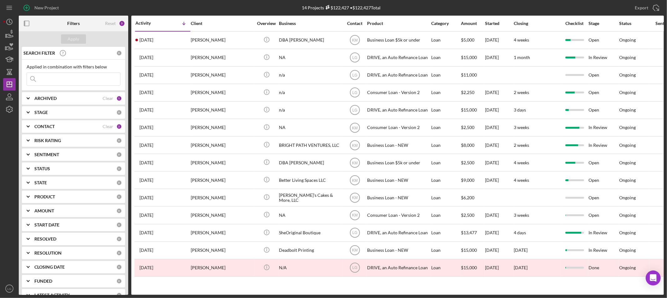
click at [51, 102] on div "ARCHIVED Clear 1" at bounding box center [78, 98] width 88 height 13
click at [47, 168] on b "CONTACT" at bounding box center [44, 167] width 20 height 5
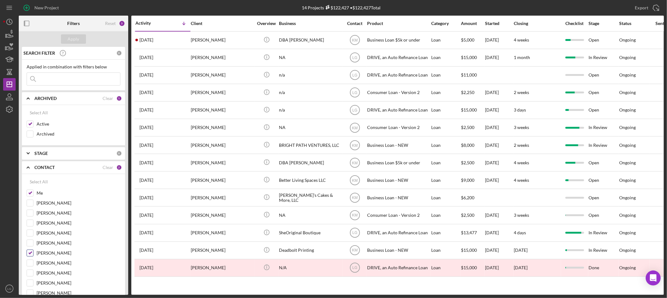
click at [32, 255] on input "[PERSON_NAME]" at bounding box center [30, 253] width 6 height 6
checkbox input "false"
click at [82, 42] on button "Apply" at bounding box center [73, 38] width 25 height 9
